Goal: Transaction & Acquisition: Purchase product/service

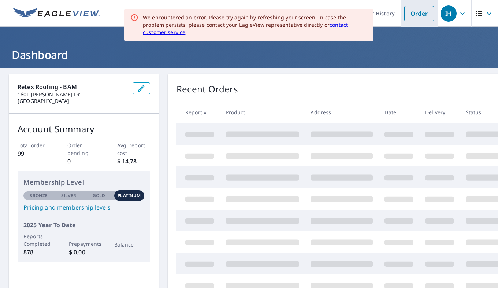
click at [419, 14] on link "Order" at bounding box center [419, 13] width 30 height 15
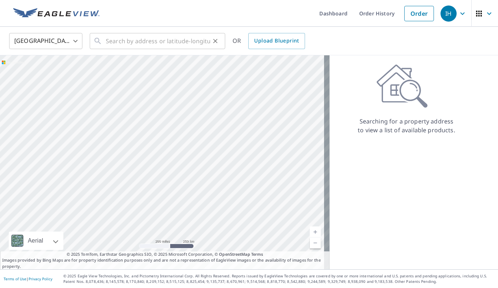
click at [404, 6] on link "Order" at bounding box center [419, 13] width 30 height 15
click at [196, 34] on input "text" at bounding box center [158, 41] width 104 height 21
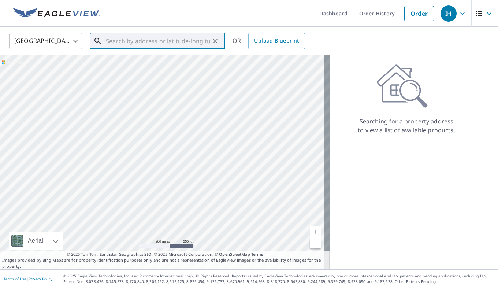
paste input "[GEOGRAPHIC_DATA]"
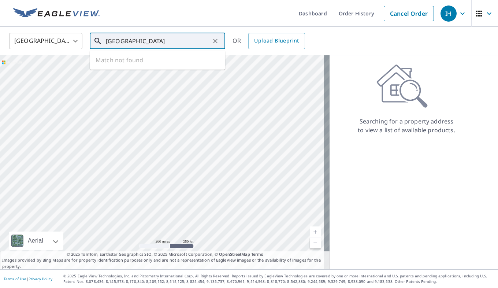
type input "[GEOGRAPHIC_DATA]"
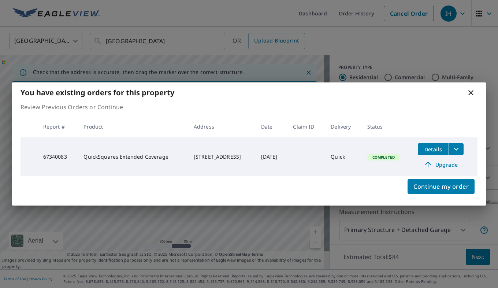
click at [444, 164] on span "Upgrade" at bounding box center [440, 164] width 37 height 9
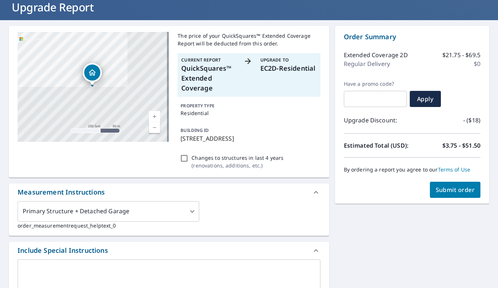
scroll to position [48, 0]
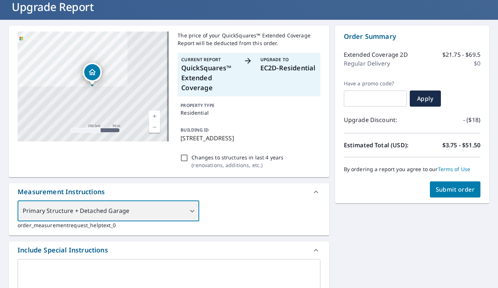
click at [192, 216] on div "Primary Structure + Detached Garage" at bounding box center [109, 211] width 182 height 21
click at [167, 218] on div "Primary Structure + Detached Garage" at bounding box center [109, 211] width 182 height 21
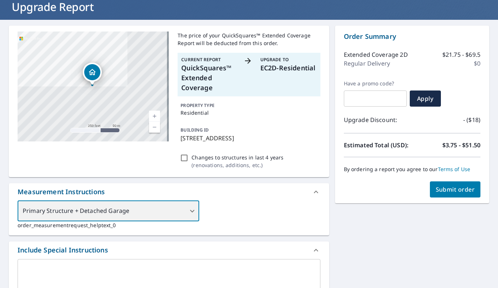
click at [185, 221] on div "Primary Structure + Detached Garage" at bounding box center [109, 211] width 182 height 21
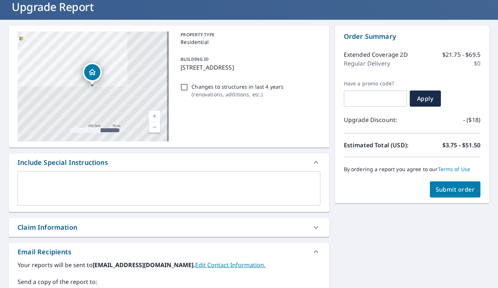
click at [100, 73] on div "[STREET_ADDRESS]" at bounding box center [92, 72] width 19 height 19
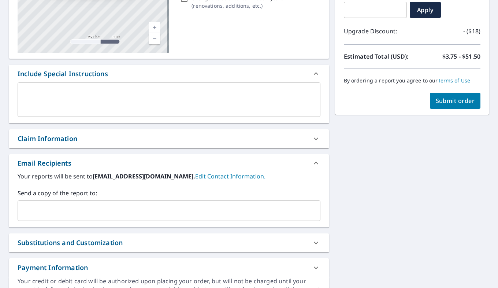
scroll to position [190, 0]
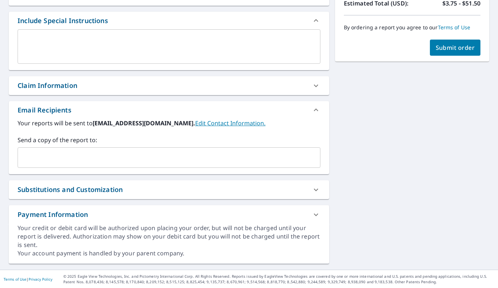
click at [124, 194] on div "Substitutions and Customization" at bounding box center [169, 189] width 320 height 19
checkbox input "true"
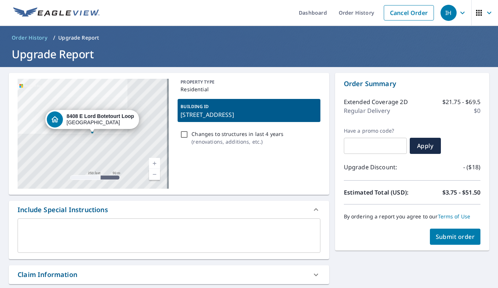
scroll to position [0, 0]
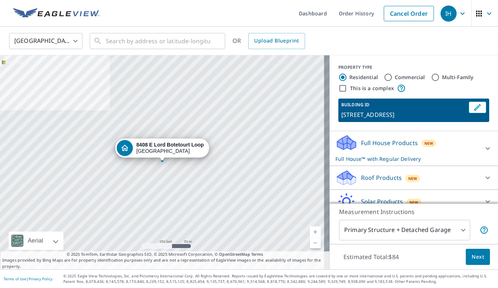
click at [415, 185] on div "Roof Products New" at bounding box center [407, 177] width 144 height 17
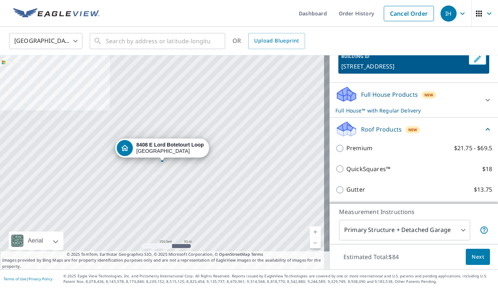
scroll to position [94, 0]
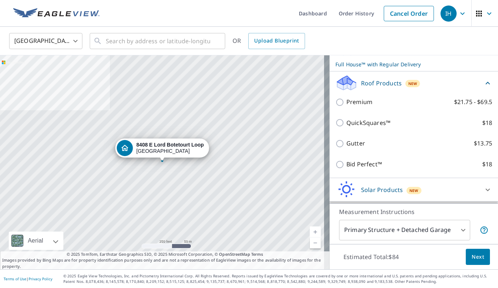
click at [423, 228] on body "IH IH Dashboard Order History Cancel Order IH United States [GEOGRAPHIC_DATA] ​…" at bounding box center [249, 144] width 498 height 288
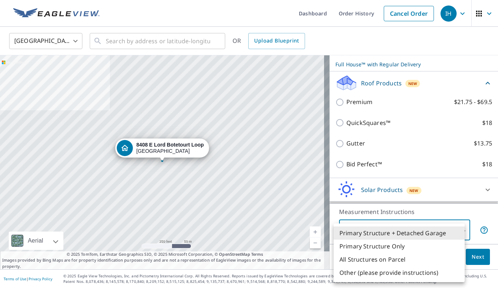
click at [412, 246] on li "Primary Structure Only" at bounding box center [399, 245] width 131 height 13
type input "2"
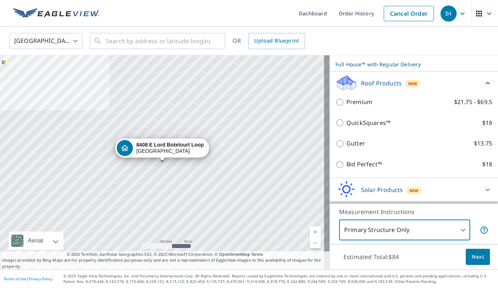
click at [381, 112] on div "Premium $21.75 - $69.5" at bounding box center [413, 102] width 157 height 21
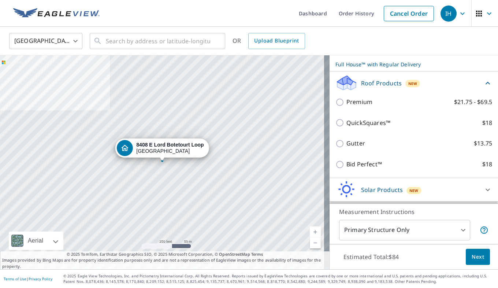
click at [357, 112] on div "Premium $21.75 - $69.5" at bounding box center [413, 102] width 157 height 21
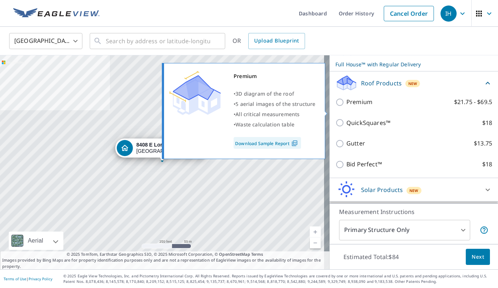
click at [338, 107] on input "Premium $21.75 - $69.5" at bounding box center [340, 102] width 11 height 9
checkbox input "true"
checkbox input "false"
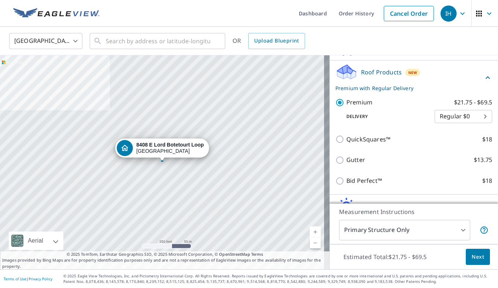
click at [471, 261] on button "Next" at bounding box center [478, 257] width 24 height 16
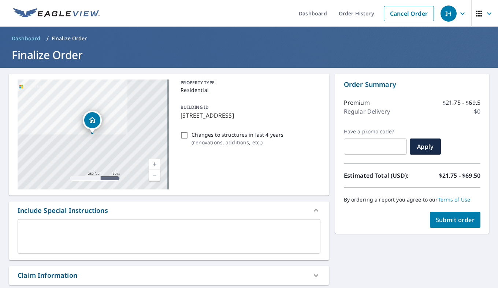
drag, startPoint x: 441, startPoint y: 222, endPoint x: 438, endPoint y: 242, distance: 20.4
click at [445, 222] on span "Submit order" at bounding box center [455, 220] width 39 height 8
checkbox input "true"
